Goal: Information Seeking & Learning: Find specific fact

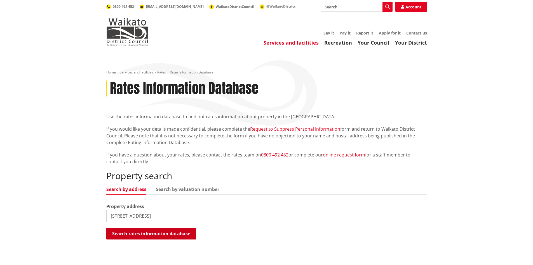
type input "[STREET_ADDRESS]"
click at [148, 231] on button "Search rates information database" at bounding box center [151, 233] width 90 height 12
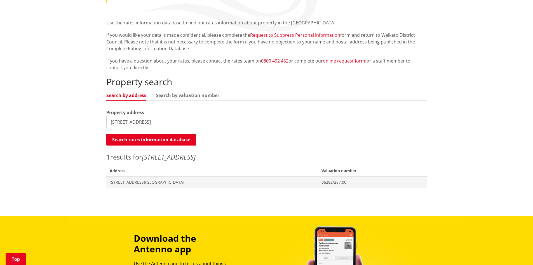
scroll to position [140, 0]
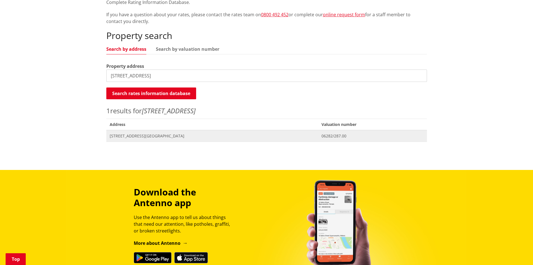
click at [182, 134] on span "15B Havelock Road NGARUAWAHIA" at bounding box center [212, 136] width 205 height 6
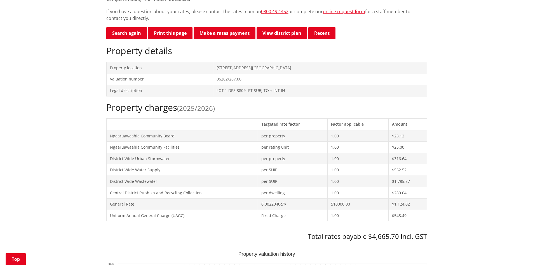
scroll to position [39, 0]
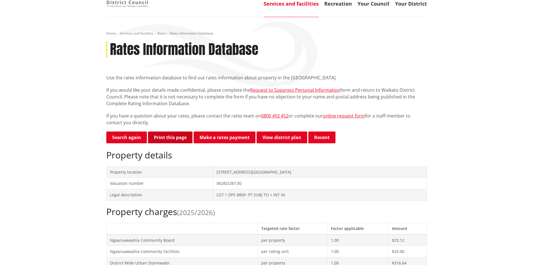
click at [182, 139] on button "Print this page" at bounding box center [170, 137] width 45 height 12
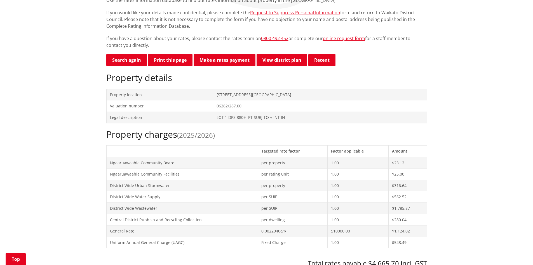
scroll to position [84, 0]
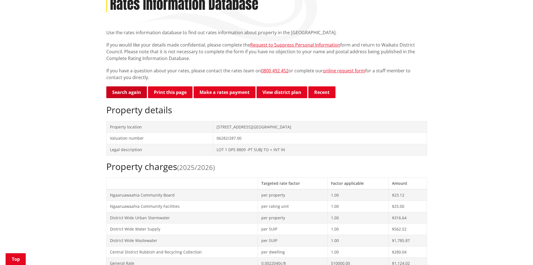
click at [120, 90] on link "Search again" at bounding box center [126, 92] width 41 height 12
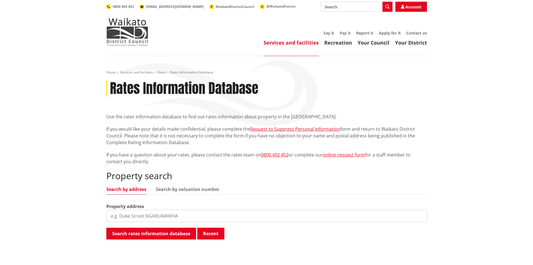
click at [200, 213] on input "search" at bounding box center [266, 215] width 321 height 12
type input "7 taraheke"
click at [186, 230] on button "Search rates information database" at bounding box center [151, 233] width 90 height 12
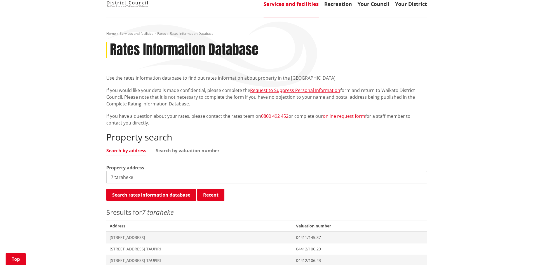
scroll to position [112, 0]
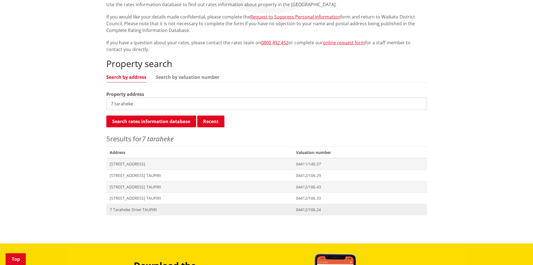
click at [147, 209] on span "7 Taraheke Drive TAUPIRI" at bounding box center [200, 210] width 180 height 6
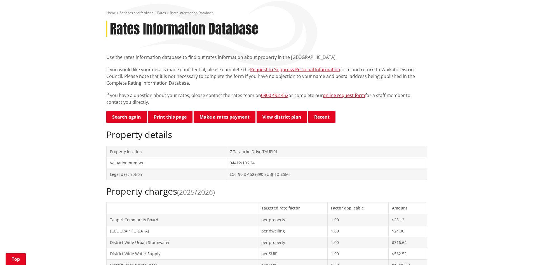
scroll to position [56, 0]
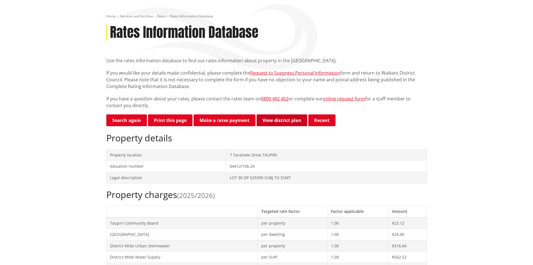
click at [287, 122] on link "View district plan" at bounding box center [282, 120] width 51 height 12
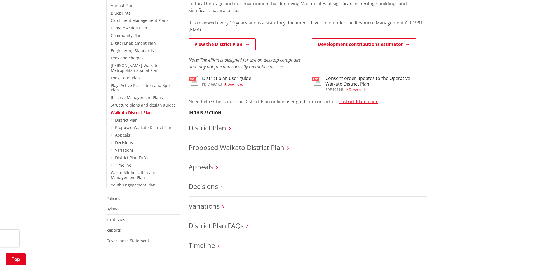
scroll to position [168, 0]
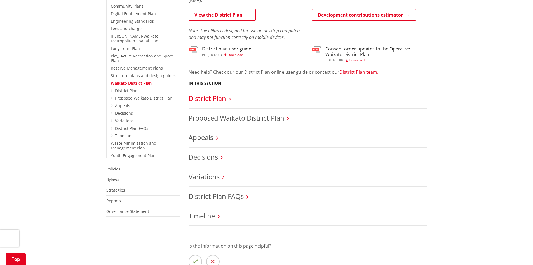
click at [207, 98] on link "District Plan" at bounding box center [208, 97] width 38 height 9
